Goal: Feedback & Contribution: Leave review/rating

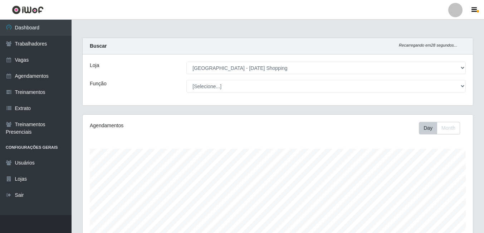
select select "471"
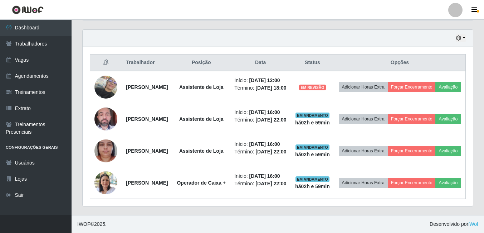
scroll to position [148, 390]
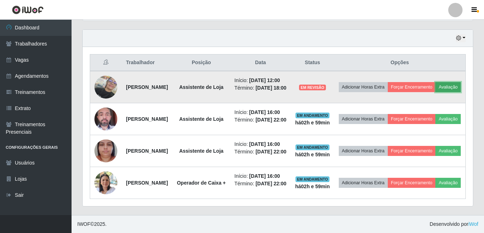
click at [435, 85] on button "Avaliação" at bounding box center [447, 87] width 25 height 10
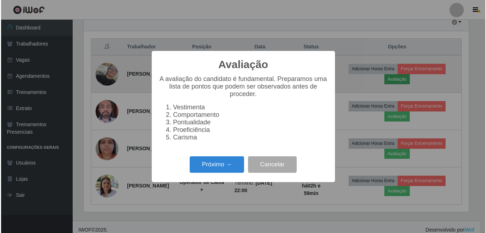
scroll to position [148, 387]
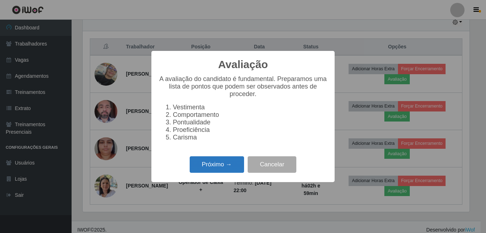
click at [218, 173] on button "Próximo →" at bounding box center [217, 164] width 54 height 17
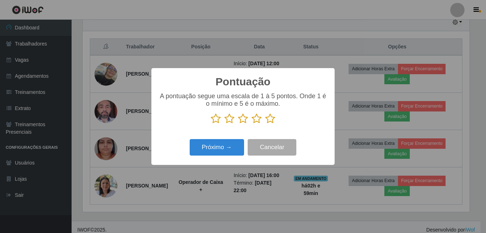
scroll to position [357593, 357354]
click at [268, 120] on icon at bounding box center [270, 118] width 10 height 11
click at [265, 124] on input "radio" at bounding box center [265, 124] width 0 height 0
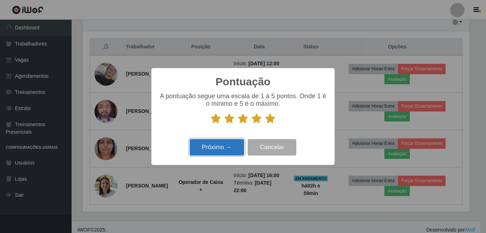
click at [231, 145] on button "Próximo →" at bounding box center [217, 147] width 54 height 17
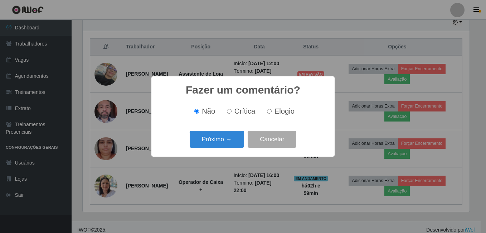
click at [231, 145] on button "Próximo →" at bounding box center [217, 139] width 54 height 17
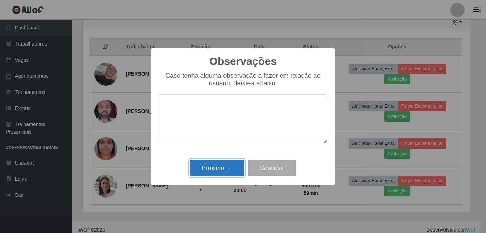
click at [232, 164] on button "Próximo →" at bounding box center [217, 167] width 54 height 17
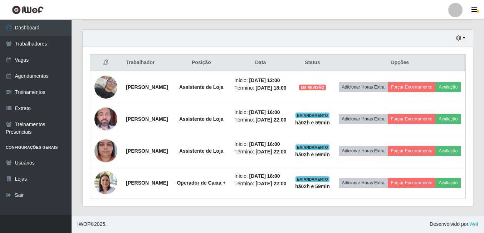
scroll to position [148, 390]
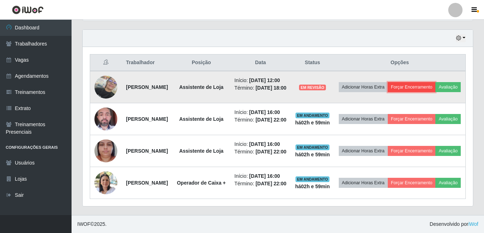
click at [433, 82] on button "Forçar Encerramento" at bounding box center [412, 87] width 48 height 10
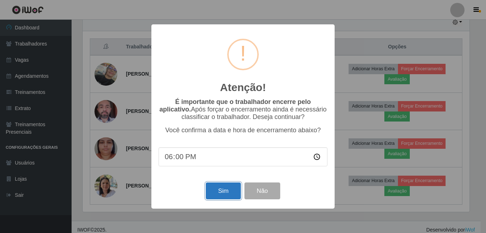
click at [223, 192] on button "Sim" at bounding box center [223, 190] width 35 height 17
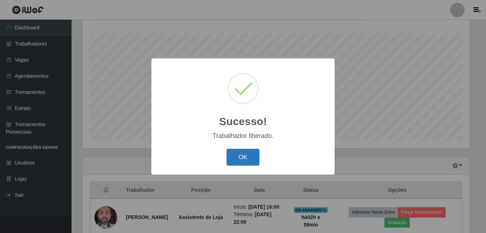
click at [248, 155] on button "OK" at bounding box center [242, 156] width 33 height 17
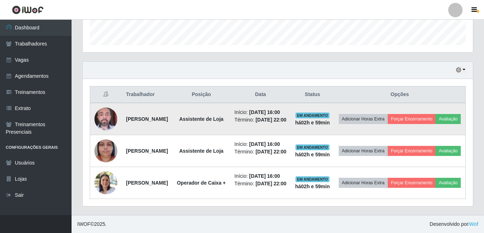
scroll to position [249, 0]
